Goal: Navigation & Orientation: Go to known website

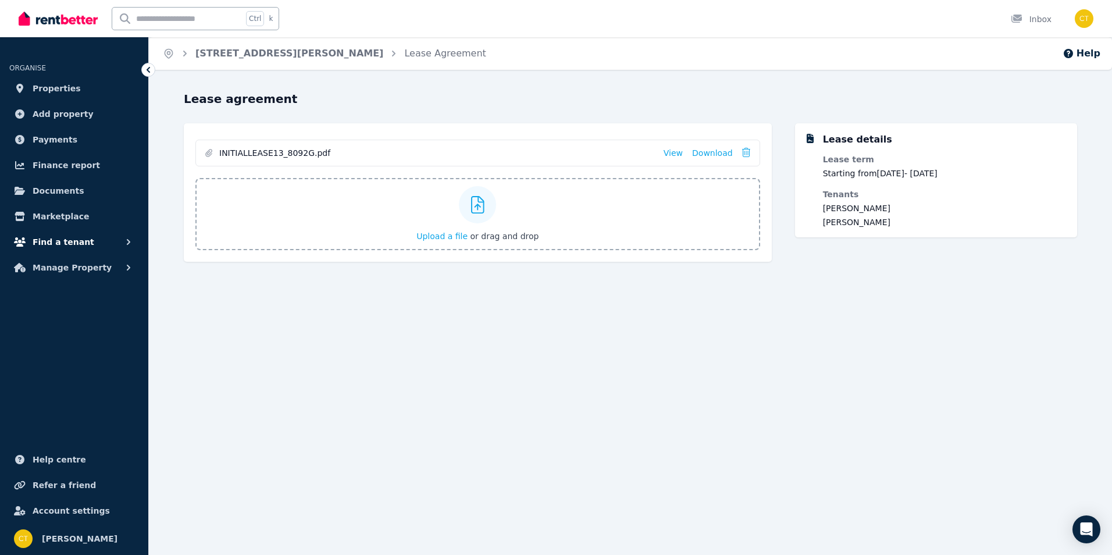
click at [56, 241] on span "Find a tenant" at bounding box center [64, 242] width 62 height 14
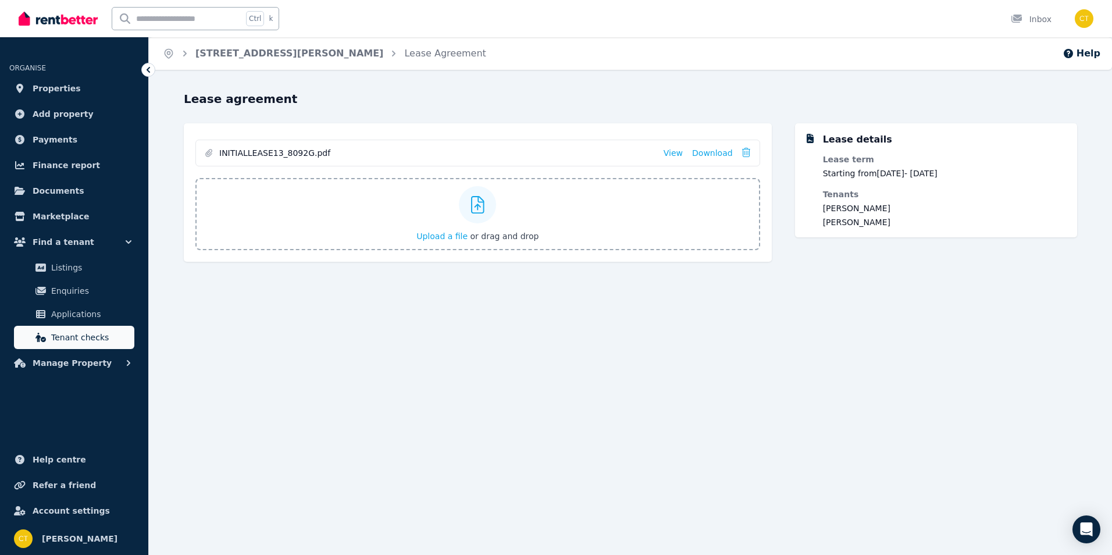
click at [62, 342] on span "Tenant checks" at bounding box center [90, 337] width 79 height 14
